Goal: Navigation & Orientation: Find specific page/section

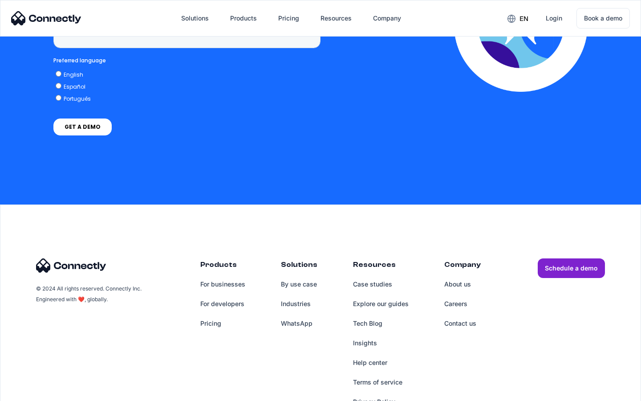
scroll to position [2268, 0]
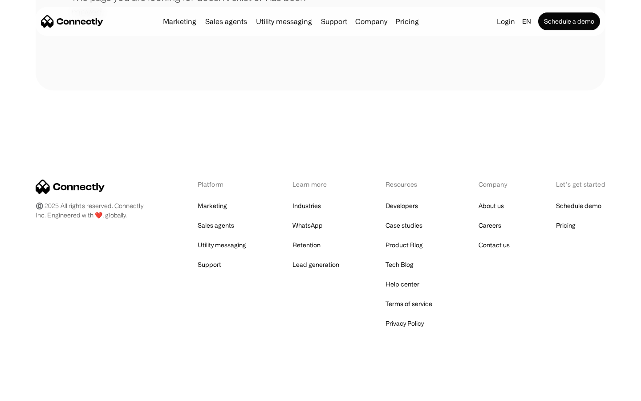
scroll to position [163, 0]
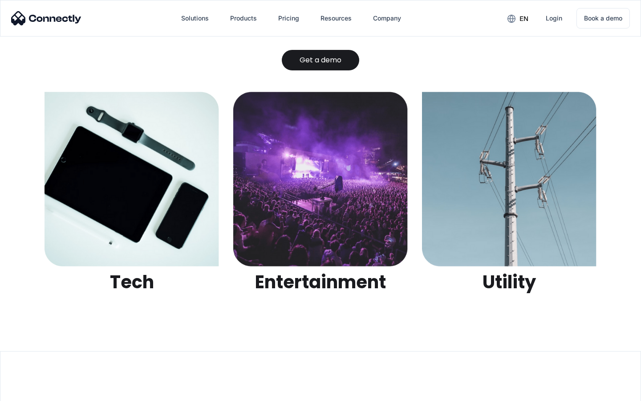
scroll to position [2810, 0]
